Goal: Task Accomplishment & Management: Manage account settings

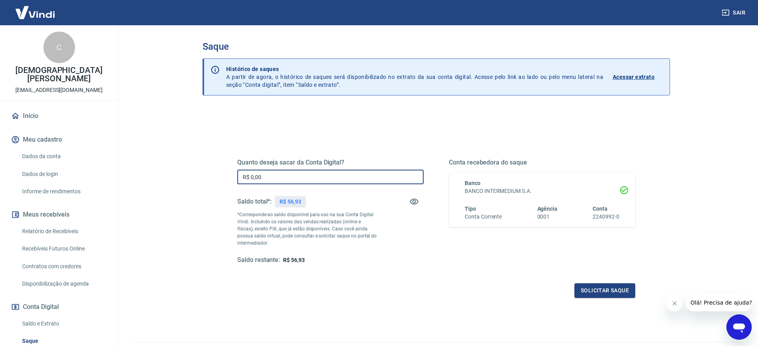
click at [337, 180] on input "R$ 0,00" at bounding box center [330, 177] width 186 height 15
type input "R$ 55,00"
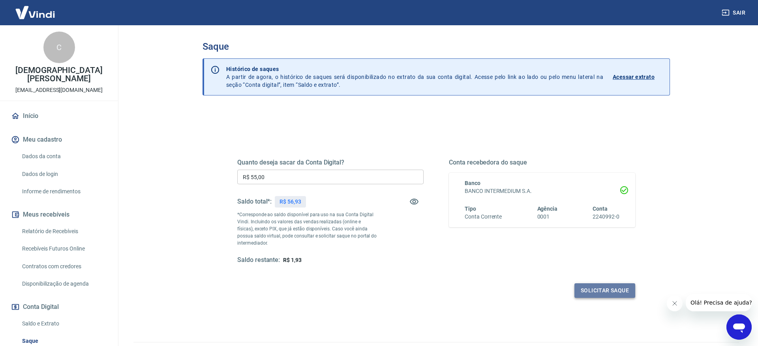
click at [614, 287] on button "Solicitar saque" at bounding box center [604, 290] width 61 height 15
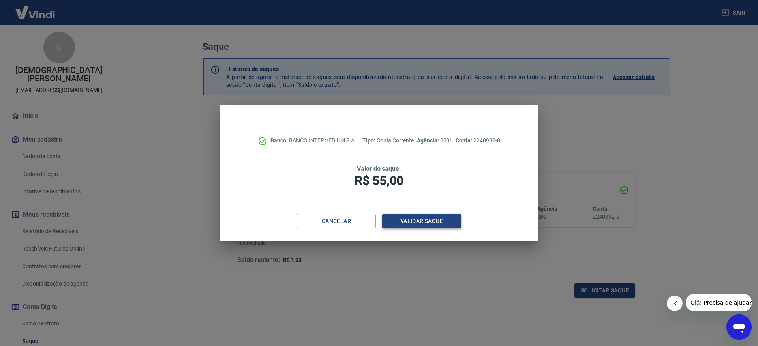
click at [418, 220] on button "Validar saque" at bounding box center [421, 221] width 79 height 15
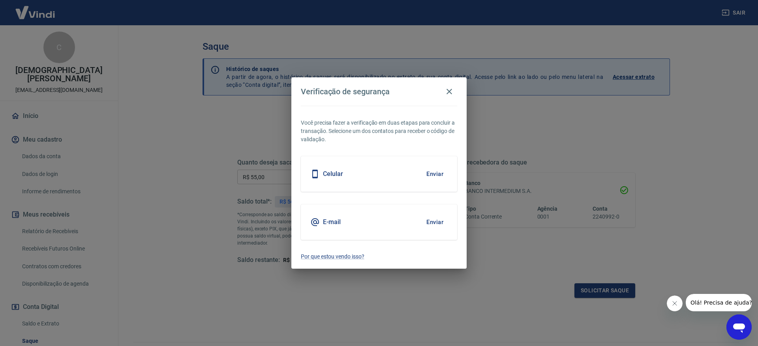
click at [436, 176] on button "Enviar" at bounding box center [435, 174] width 26 height 17
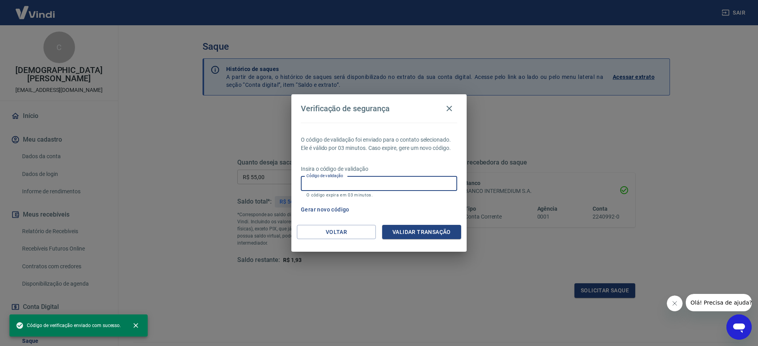
click at [416, 183] on input "Código de validação" at bounding box center [379, 183] width 156 height 15
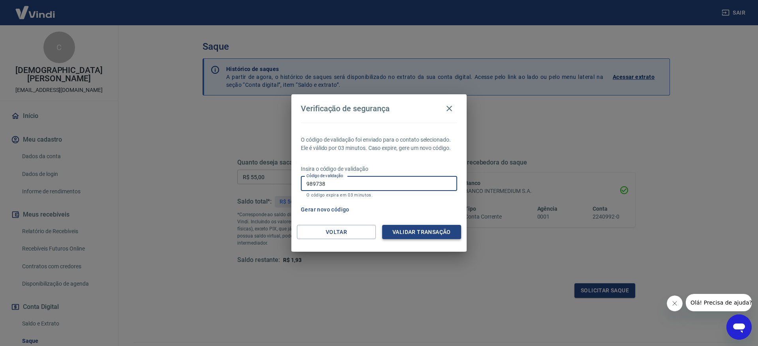
type input "989738"
click at [437, 233] on button "Validar transação" at bounding box center [421, 232] width 79 height 15
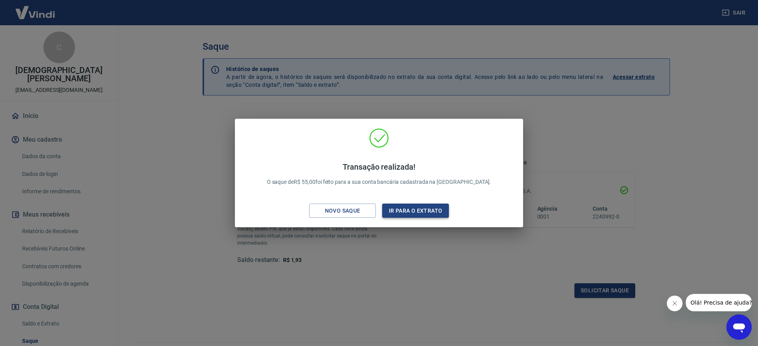
click at [426, 214] on button "Ir para o extrato" at bounding box center [415, 211] width 67 height 15
